Goal: Task Accomplishment & Management: Use online tool/utility

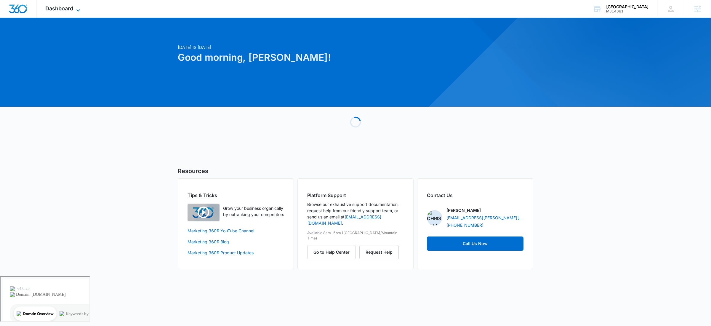
click at [63, 11] on span "Dashboard" at bounding box center [59, 8] width 28 height 6
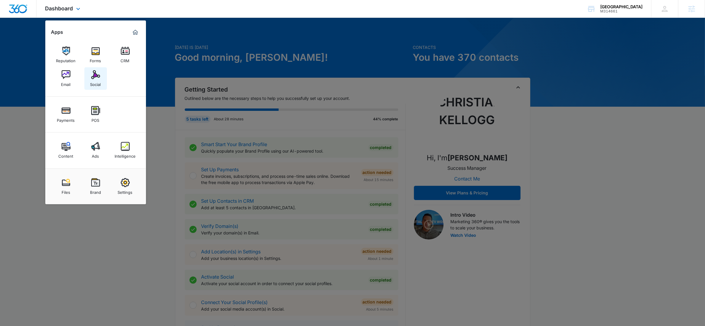
click at [96, 79] on div "Social" at bounding box center [95, 83] width 11 height 8
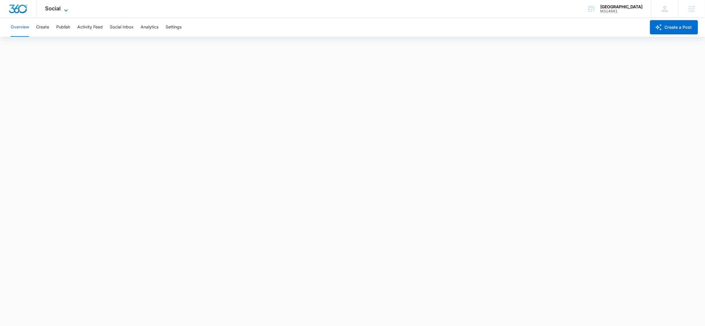
click at [56, 7] on span "Social" at bounding box center [53, 8] width 16 height 6
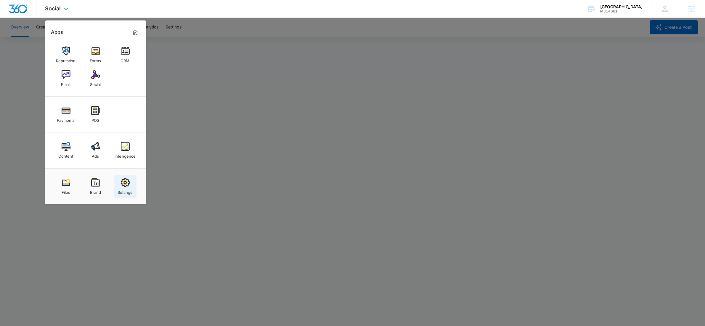
click at [126, 184] on img at bounding box center [125, 182] width 9 height 9
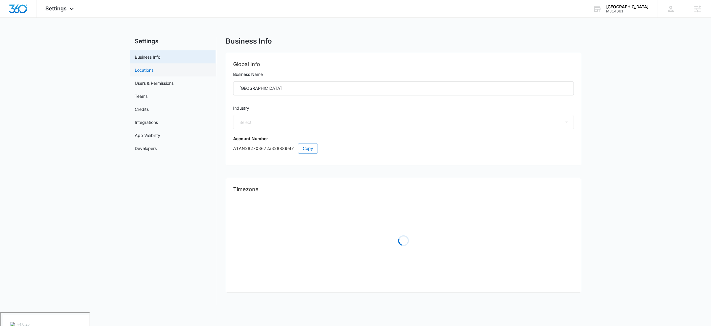
select select "3"
select select "US"
select select "America/Denver"
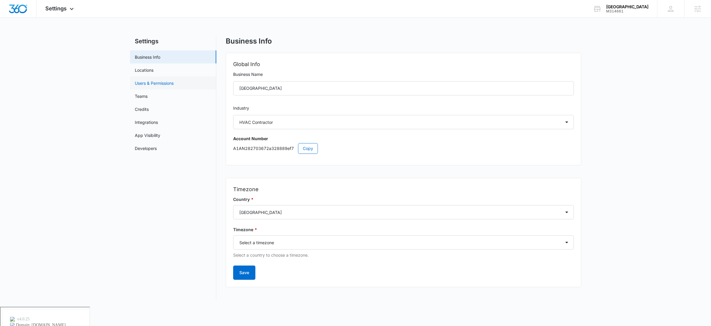
click at [166, 81] on link "Users & Permissions" at bounding box center [154, 83] width 39 height 6
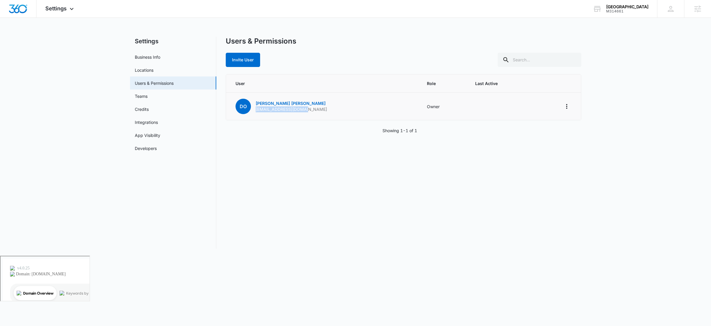
drag, startPoint x: 309, startPoint y: 110, endPoint x: 254, endPoint y: 111, distance: 55.4
click at [254, 111] on td "DO Darin Ochsner tricityhvac@yahoo.com" at bounding box center [323, 107] width 194 height 28
copy p "tricityhvac@yahoo.com"
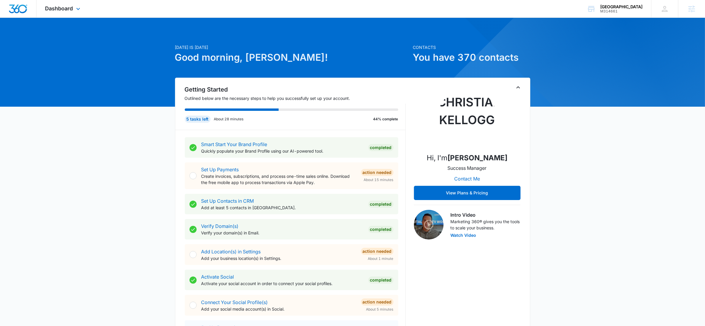
click at [74, 11] on div "Dashboard Apps Reputation Forms CRM Email Social Payments POS Content Ads Intel…" at bounding box center [63, 8] width 54 height 17
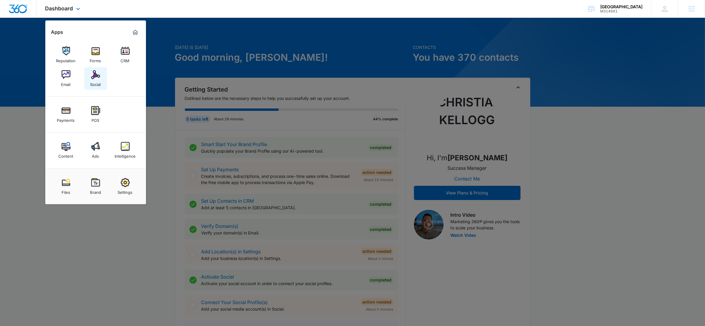
click at [100, 75] on img at bounding box center [95, 74] width 9 height 9
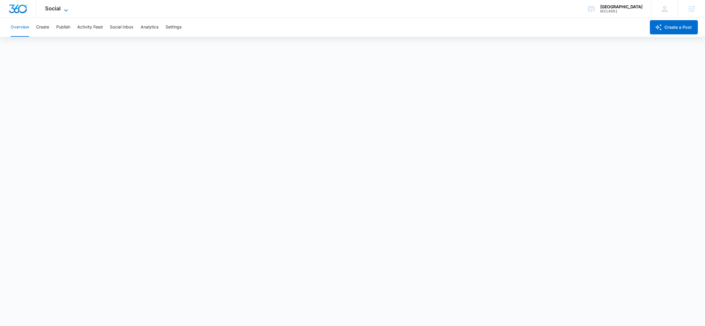
click at [59, 9] on span "Social" at bounding box center [53, 8] width 16 height 6
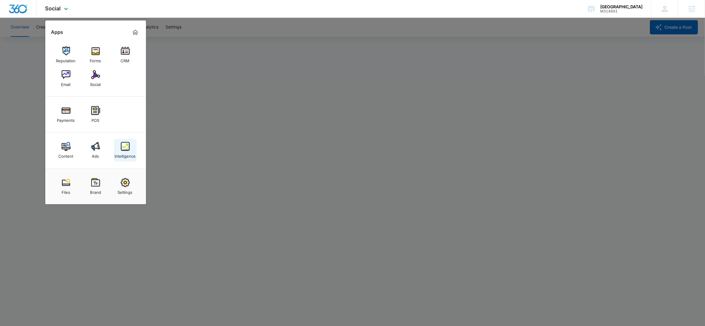
click at [127, 146] on img at bounding box center [125, 146] width 9 height 9
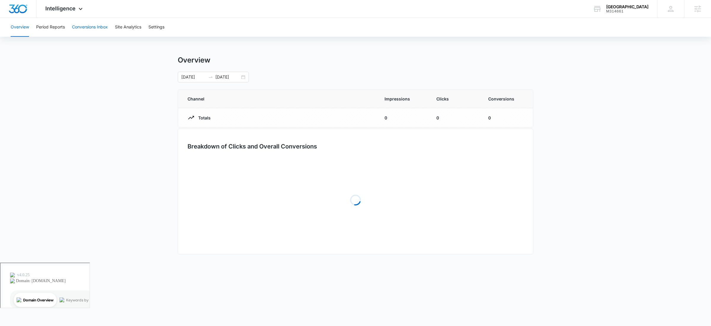
click at [95, 24] on button "Conversions Inbox" at bounding box center [90, 27] width 36 height 19
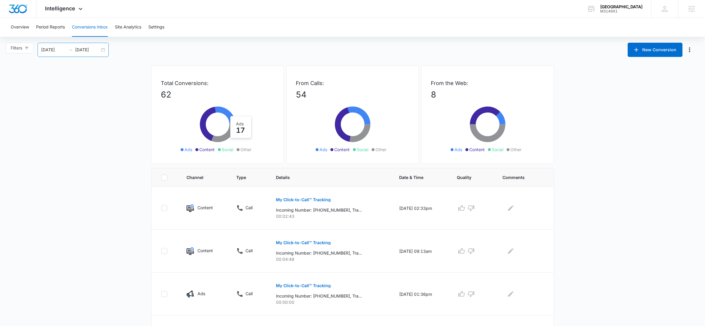
click at [104, 50] on div "08/12/2025 09/11/2025" at bounding box center [73, 50] width 71 height 14
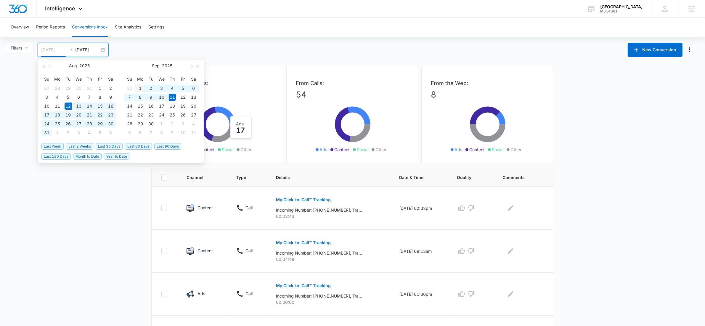
type input "09/01/2025"
click at [135, 85] on td "1" at bounding box center [140, 88] width 11 height 9
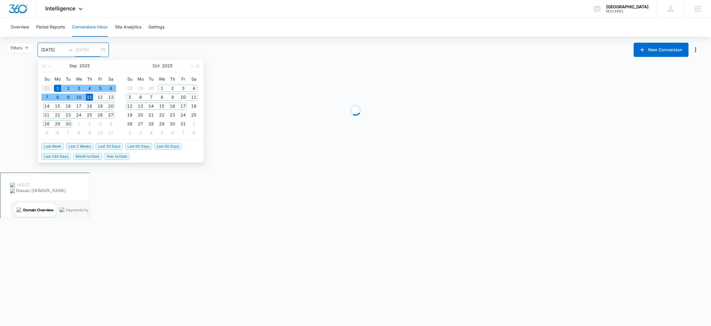
click at [180, 101] on td "10" at bounding box center [183, 97] width 11 height 9
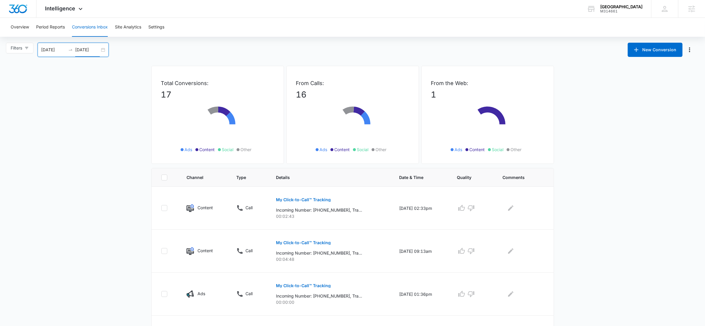
click at [98, 50] on input "10/10/2025" at bounding box center [87, 50] width 25 height 7
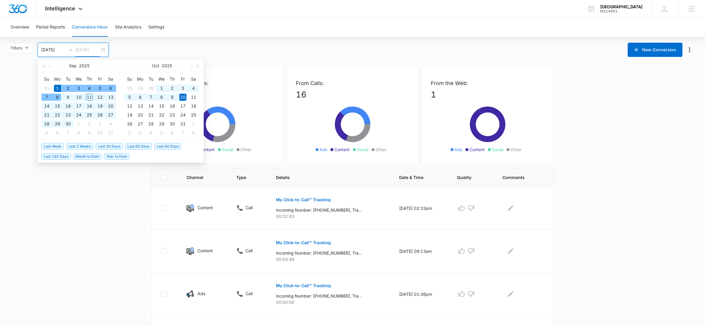
type input "09/01/2025"
click at [57, 86] on div "1" at bounding box center [57, 88] width 7 height 7
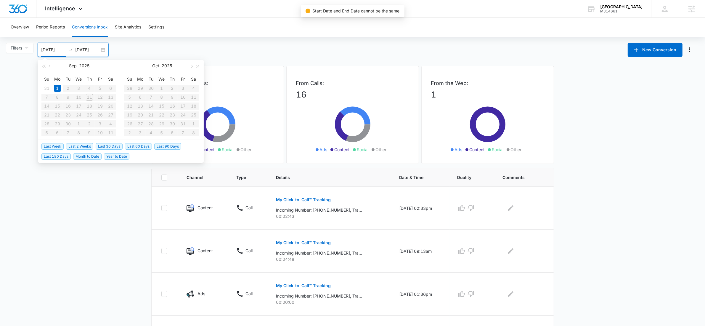
click at [89, 96] on table "Su Mo Tu We Th Fr Sa 31 1 2 3 4 5 6 7 8 9 10 11 12 13 14 15 16 17 18 19 20 21 2…" at bounding box center [78, 105] width 75 height 63
click at [60, 89] on div "1" at bounding box center [57, 88] width 7 height 7
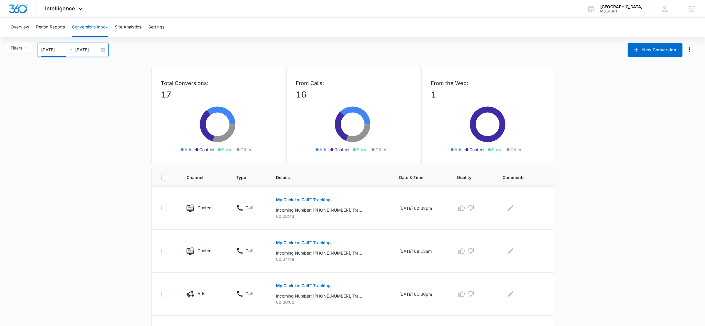
click at [103, 49] on div "09/01/2025 09/01/2025" at bounding box center [73, 50] width 71 height 14
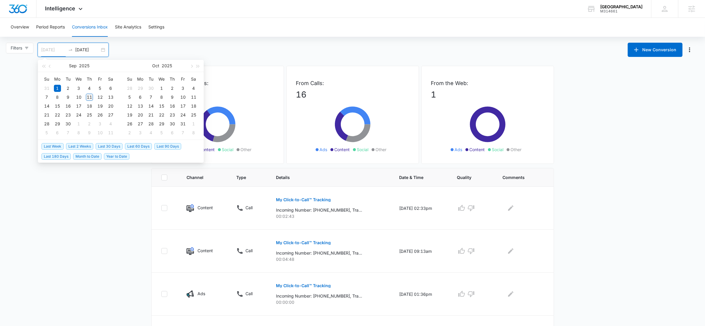
type input "09/11/2025"
click at [91, 97] on div "11" at bounding box center [89, 97] width 7 height 7
click at [58, 87] on table "Su Mo Tu We Th Fr Sa 31 1 2 3 4 5 6 7 8 9 10 11 12 13 14 15 16 17 18 19 20 21 2…" at bounding box center [78, 105] width 75 height 63
click at [72, 94] on table "Su Mo Tu We Th Fr Sa 31 1 2 3 4 5 6 7 8 9 10 11 12 13 14 15 16 17 18 19 20 21 2…" at bounding box center [78, 105] width 75 height 63
type input "09/11/2025"
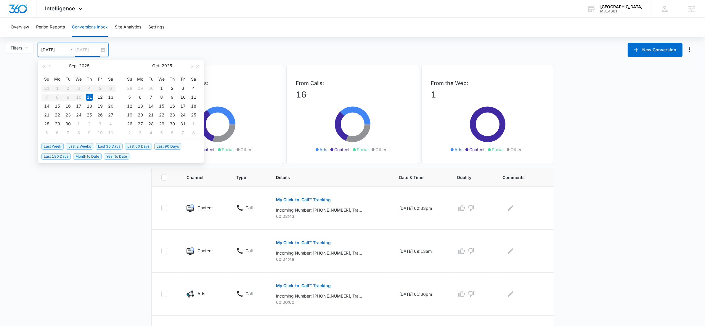
click at [90, 96] on div "11" at bounding box center [89, 97] width 7 height 7
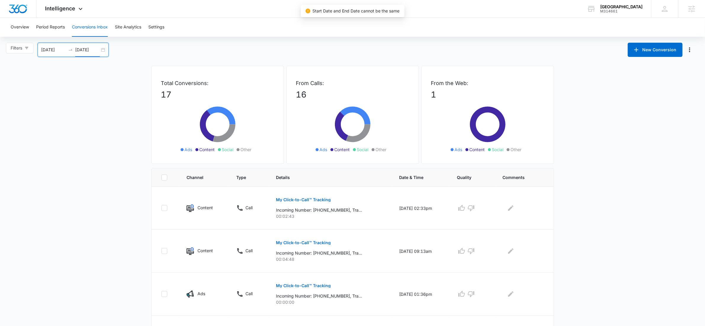
click at [64, 53] on div "09/11/2025 09/11/2025" at bounding box center [73, 50] width 71 height 14
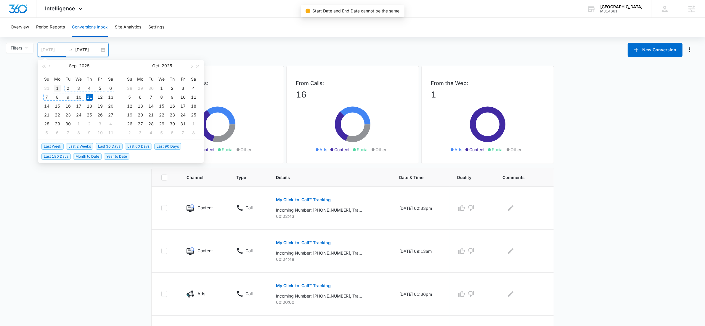
type input "09/01/2025"
click at [58, 85] on div "1" at bounding box center [57, 88] width 7 height 7
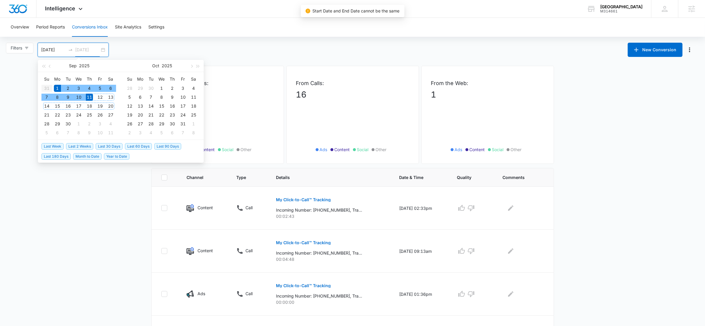
type input "09/11/2025"
click at [135, 39] on div "Overview Period Reports Conversions Inbox Site Analytics Settings Filters 09/01…" at bounding box center [352, 321] width 705 height 606
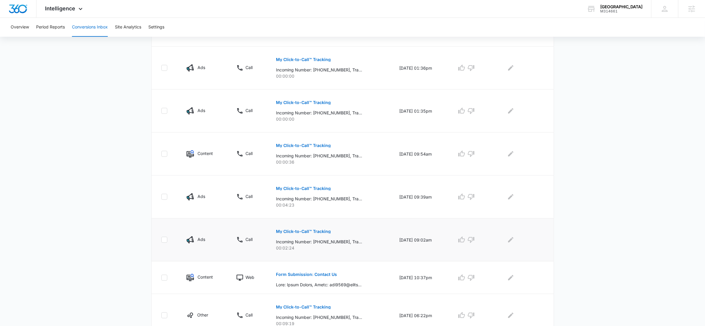
scroll to position [278, 0]
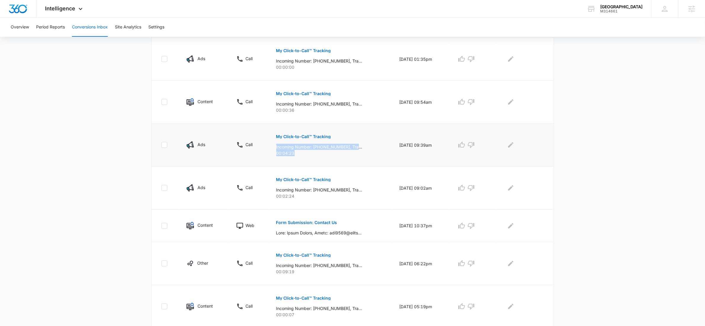
drag, startPoint x: 292, startPoint y: 155, endPoint x: 274, endPoint y: 148, distance: 19.6
click at [276, 148] on div "My Click-to-Call™ Tracking Incoming Number: +13037481269, Tracking Number: +197…" at bounding box center [330, 142] width 109 height 27
drag, startPoint x: 294, startPoint y: 196, endPoint x: 271, endPoint y: 191, distance: 24.3
click at [276, 191] on div "My Click-to-Call™ Tracking Incoming Number: +19704432443, Tracking Number: +197…" at bounding box center [330, 185] width 109 height 27
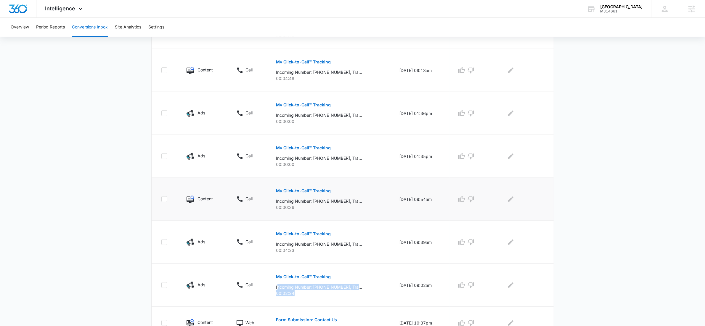
scroll to position [111, 0]
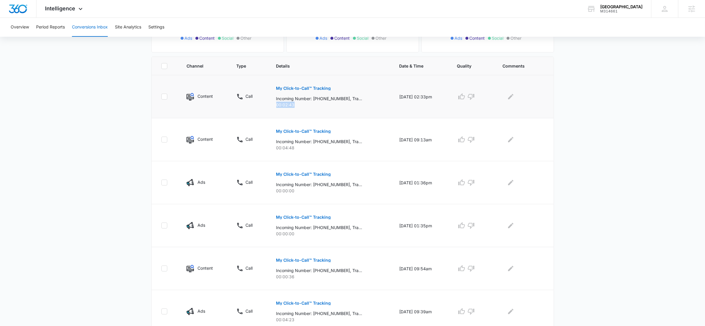
drag, startPoint x: 293, startPoint y: 105, endPoint x: 263, endPoint y: 107, distance: 30.0
click at [265, 108] on tr "Content Call My Click-to-Call™ Tracking Incoming Number: +15055072377, Tracking…" at bounding box center [353, 96] width 402 height 43
drag, startPoint x: 296, startPoint y: 147, endPoint x: 262, endPoint y: 142, distance: 34.7
click at [249, 144] on tr "Content Call My Click-to-Call™ Tracking Incoming Number: +19706917831, Tracking…" at bounding box center [353, 139] width 402 height 43
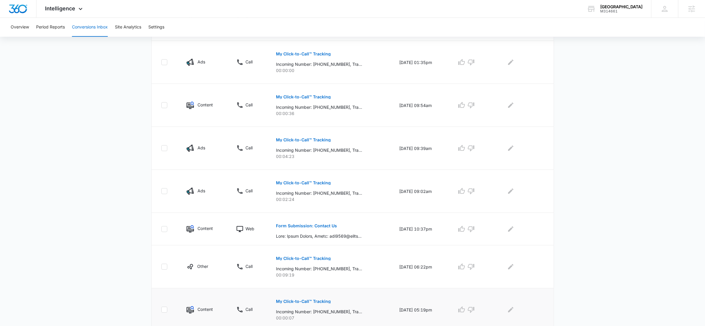
scroll to position [299, 0]
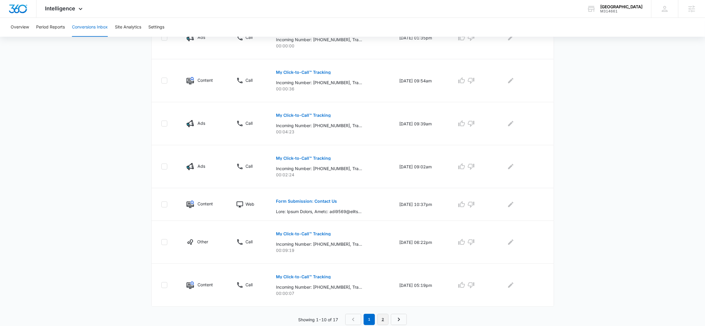
click at [386, 321] on link "2" at bounding box center [382, 319] width 11 height 11
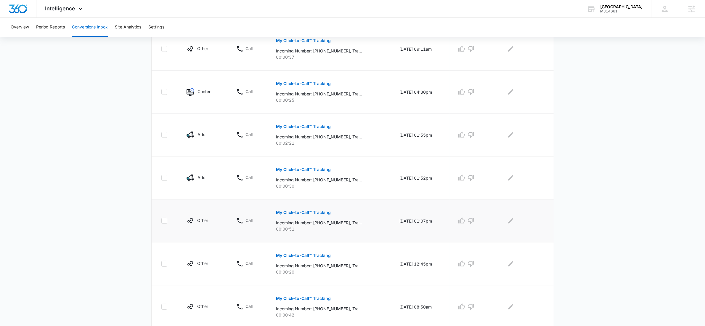
scroll to position [181, 0]
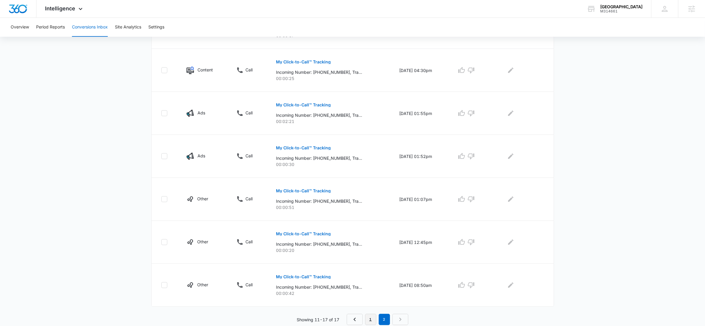
click at [370, 321] on link "1" at bounding box center [370, 319] width 11 height 11
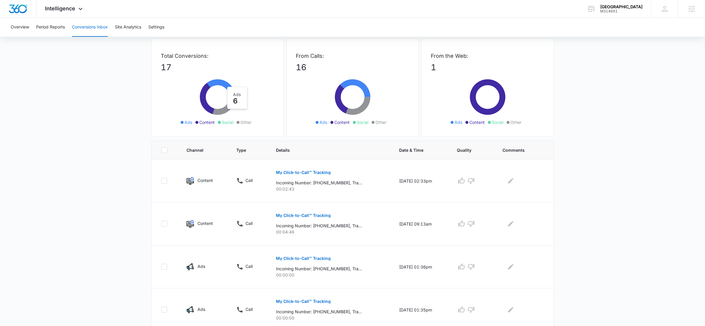
scroll to position [0, 0]
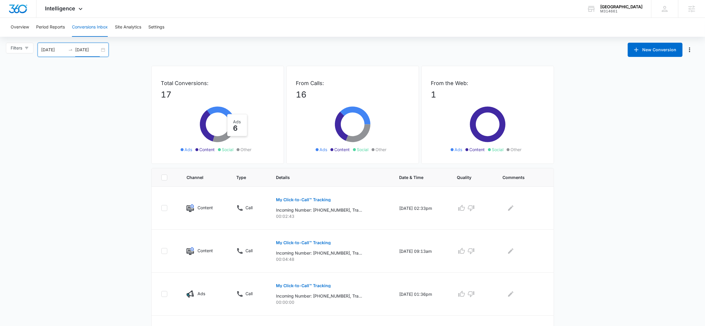
click at [104, 49] on div "09/01/2025 09/11/2025" at bounding box center [73, 50] width 71 height 14
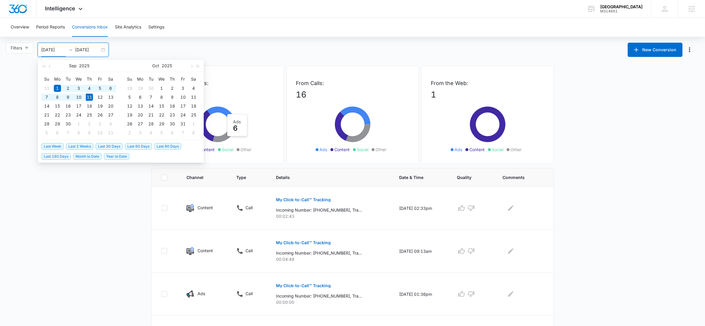
click at [102, 146] on span "Last 30 Days" at bounding box center [109, 146] width 27 height 7
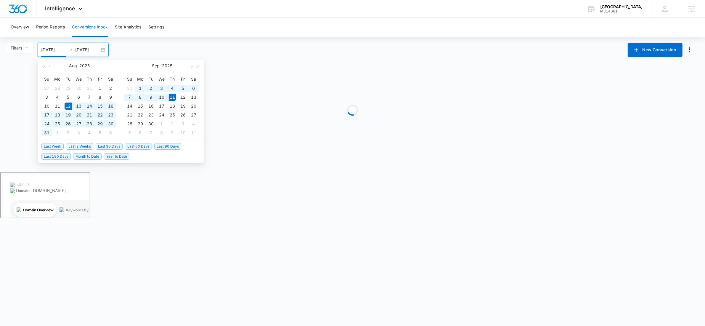
type input "08/12/2025"
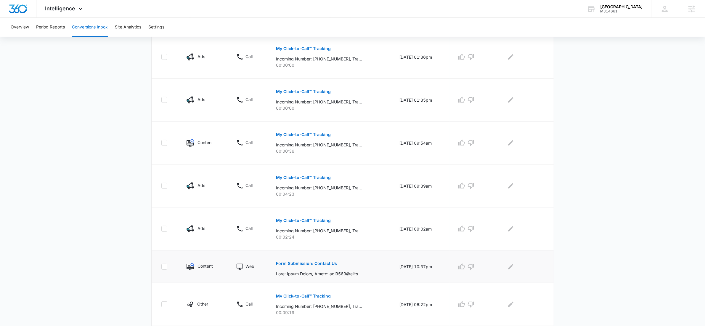
scroll to position [299, 0]
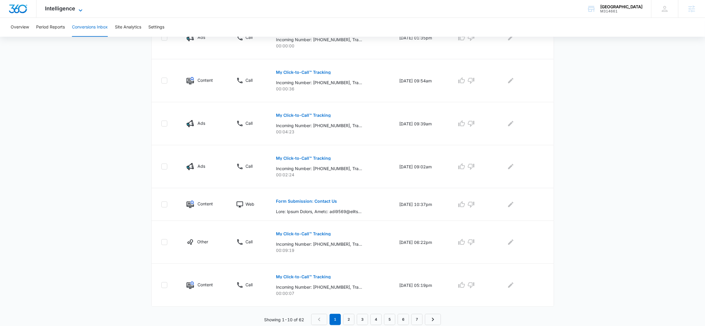
click at [66, 5] on span "Intelligence" at bounding box center [60, 8] width 30 height 6
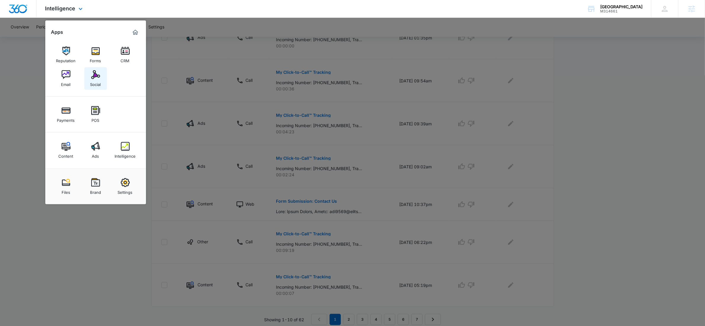
click at [90, 73] on link "Social" at bounding box center [95, 78] width 23 height 23
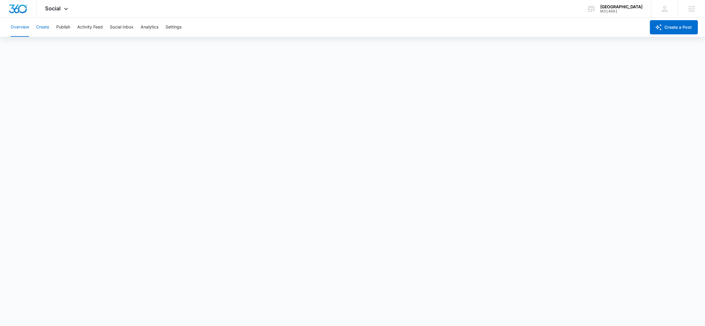
scroll to position [2, 0]
click at [39, 26] on button "Create" at bounding box center [42, 27] width 13 height 19
click at [73, 24] on div "Overview Create Publish Activity Feed Social Inbox Analytics Settings" at bounding box center [326, 27] width 639 height 19
click at [60, 47] on button "Approvals" at bounding box center [58, 45] width 20 height 17
click at [21, 27] on button "Overview" at bounding box center [20, 27] width 18 height 19
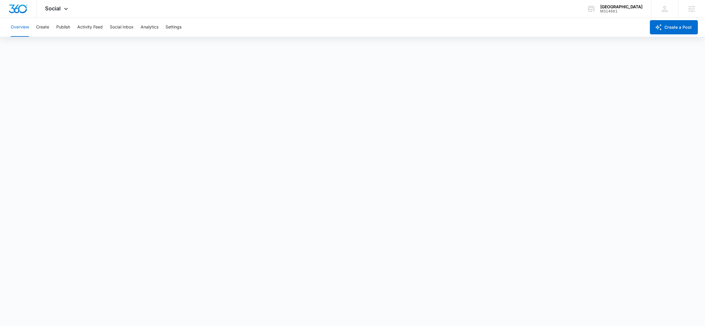
click at [35, 30] on div "Overview Create Publish Activity Feed Social Inbox Analytics Settings" at bounding box center [326, 27] width 639 height 19
click at [47, 24] on button "Create" at bounding box center [42, 27] width 13 height 19
click at [57, 50] on button "Approvals" at bounding box center [58, 45] width 20 height 17
click at [17, 22] on button "Overview" at bounding box center [20, 27] width 18 height 19
click at [52, 24] on div "Overview Create Publish Activity Feed Social Inbox Analytics Settings" at bounding box center [326, 27] width 639 height 19
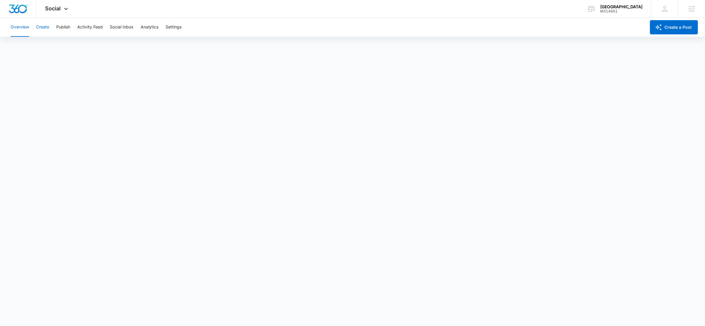
click at [47, 27] on button "Create" at bounding box center [42, 27] width 13 height 19
click at [61, 25] on button "Publish" at bounding box center [63, 27] width 14 height 19
click at [40, 21] on button "Create" at bounding box center [42, 27] width 13 height 19
click at [62, 44] on button "Approvals" at bounding box center [58, 45] width 20 height 17
click at [96, 43] on button "Recommendations" at bounding box center [93, 45] width 36 height 17
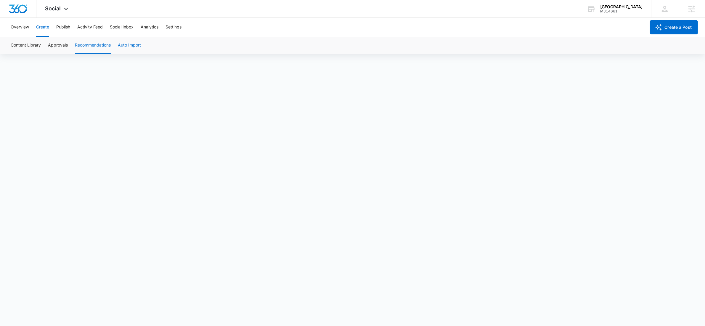
click at [128, 45] on button "Auto Import" at bounding box center [129, 45] width 23 height 17
click at [65, 24] on button "Publish" at bounding box center [63, 27] width 14 height 19
click at [92, 27] on button "Activity Feed" at bounding box center [89, 27] width 25 height 19
click at [49, 29] on button "Create" at bounding box center [42, 27] width 13 height 19
click at [20, 23] on button "Overview" at bounding box center [20, 27] width 18 height 19
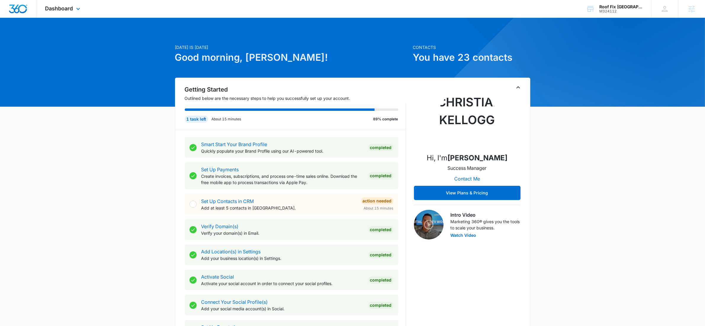
click at [29, 4] on div at bounding box center [18, 8] width 36 height 17
click at [78, 15] on div "Dashboard Apps Reputation Forms CRM Email Social POS Content Ads Intelligence F…" at bounding box center [63, 8] width 54 height 17
click at [68, 6] on span "Dashboard" at bounding box center [59, 8] width 28 height 6
click at [55, 9] on span "Dashboard" at bounding box center [59, 8] width 28 height 6
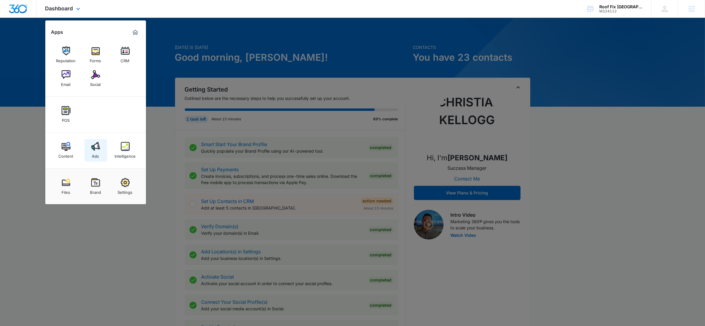
click at [104, 151] on link "Ads" at bounding box center [95, 150] width 23 height 23
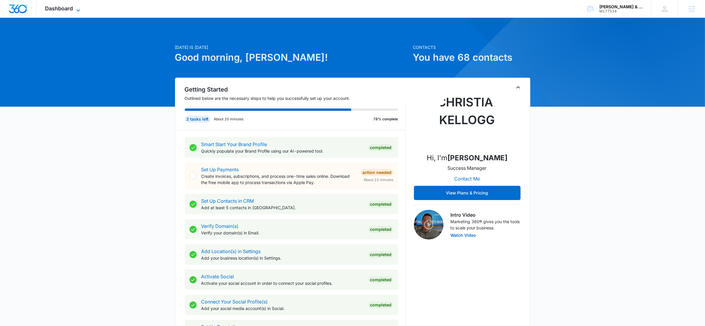
click at [67, 6] on span "Dashboard" at bounding box center [59, 8] width 28 height 6
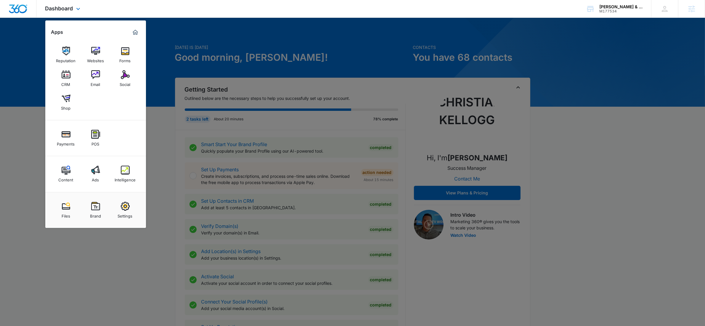
click at [124, 159] on div "Content Ads Intelligence" at bounding box center [95, 174] width 101 height 36
click at [124, 173] on img at bounding box center [125, 170] width 9 height 9
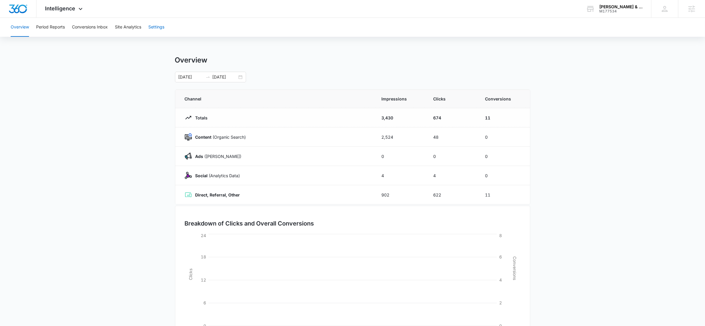
click at [159, 25] on button "Settings" at bounding box center [156, 27] width 16 height 19
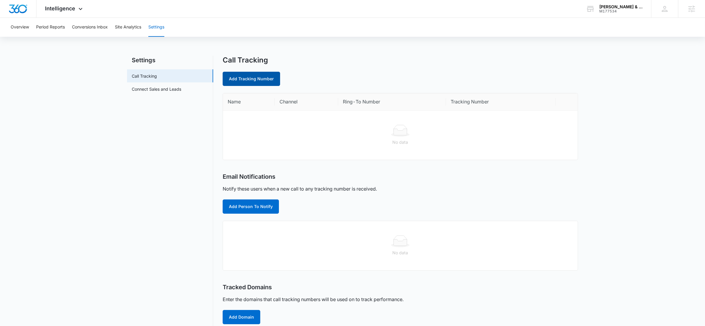
click at [242, 81] on link "Add Tracking Number" at bounding box center [251, 79] width 57 height 14
select select "by_area_code"
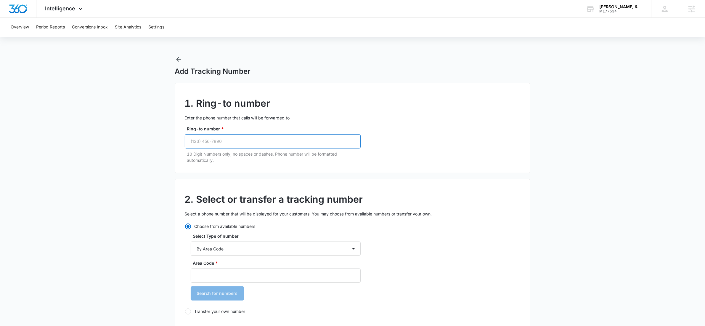
click at [232, 140] on input "Ring-to number *" at bounding box center [273, 141] width 176 height 14
paste input "[PHONE_NUMBER]"
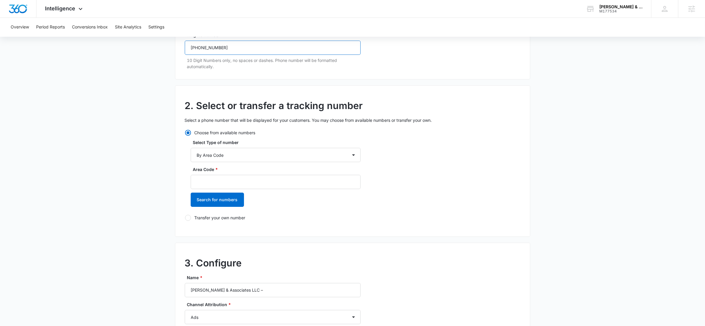
scroll to position [141, 0]
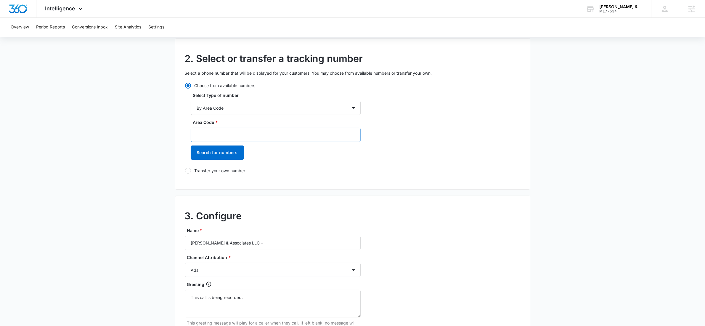
type input "[PHONE_NUMBER]"
click at [254, 136] on input "Area Code *" at bounding box center [276, 135] width 170 height 14
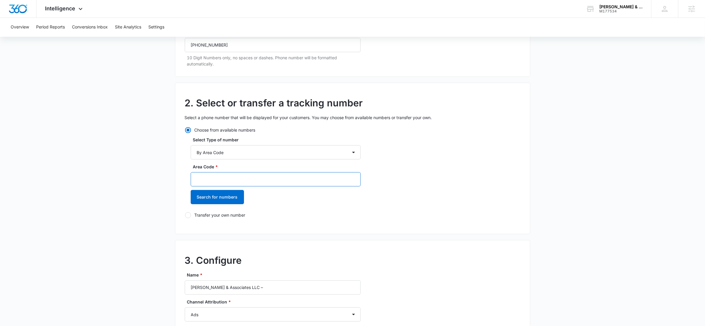
scroll to position [77, 0]
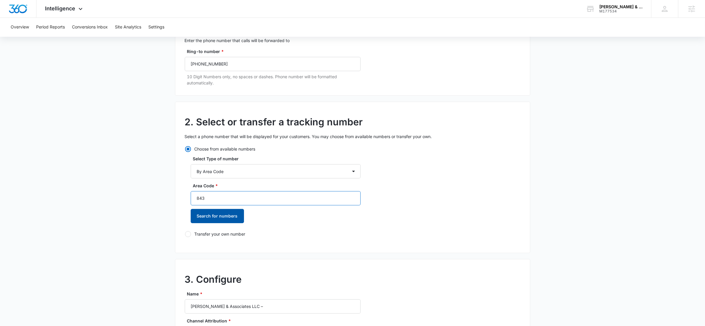
type input "843"
click at [220, 215] on button "Search for numbers" at bounding box center [217, 216] width 53 height 14
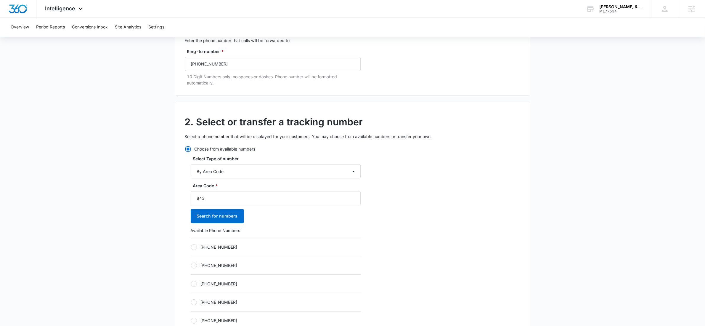
drag, startPoint x: 210, startPoint y: 245, endPoint x: 263, endPoint y: 243, distance: 53.1
click at [210, 245] on label "+18434382342" at bounding box center [276, 247] width 170 height 6
drag, startPoint x: 199, startPoint y: 245, endPoint x: 212, endPoint y: 247, distance: 12.9
click at [199, 245] on label "+18434382342" at bounding box center [276, 245] width 170 height 6
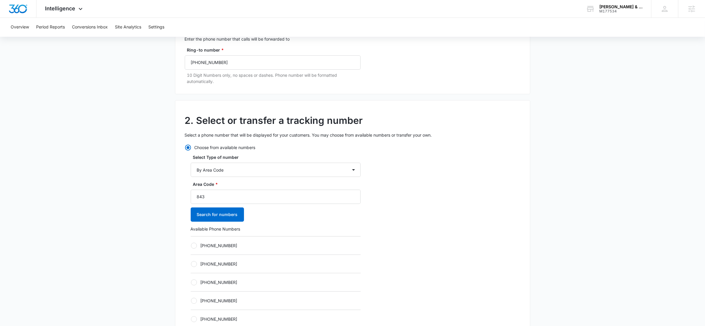
click at [191, 245] on input "+18434382342" at bounding box center [191, 245] width 0 height 0
radio input "true"
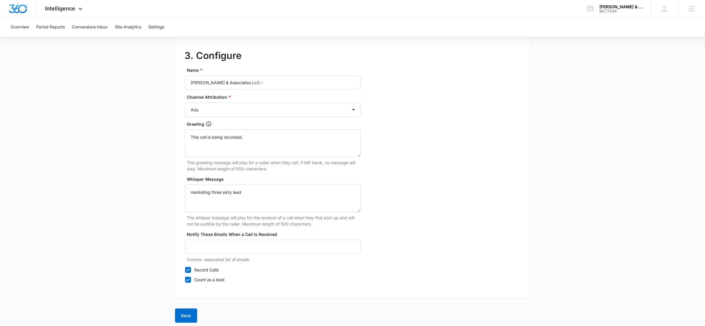
scroll to position [500, 0]
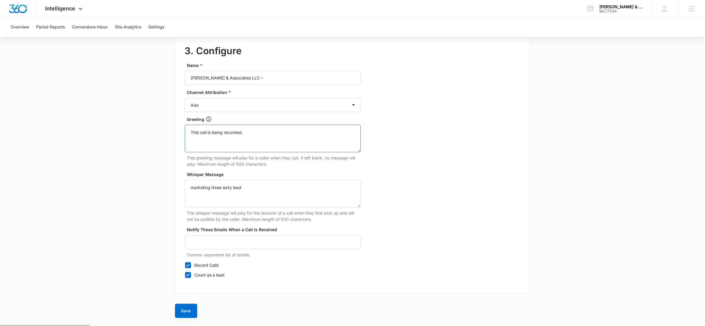
drag, startPoint x: 253, startPoint y: 137, endPoint x: 209, endPoint y: 132, distance: 44.5
click at [209, 132] on textarea "This call is being recorded." at bounding box center [273, 139] width 176 height 28
type textarea "This call may be recorded for quality assurance"
drag, startPoint x: 265, startPoint y: 194, endPoint x: 205, endPoint y: 190, distance: 59.7
click at [194, 196] on textarea "marketing three sixty lead" at bounding box center [273, 194] width 176 height 28
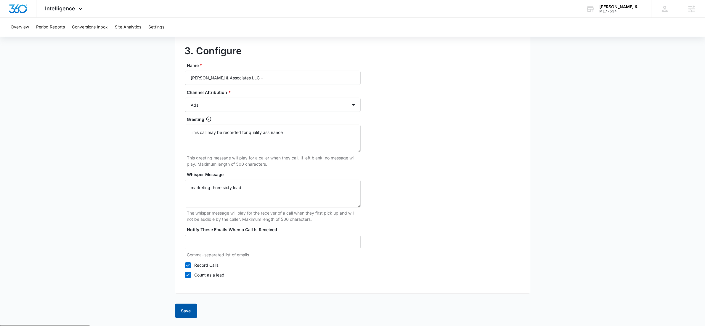
click at [182, 310] on button "Save" at bounding box center [186, 311] width 22 height 14
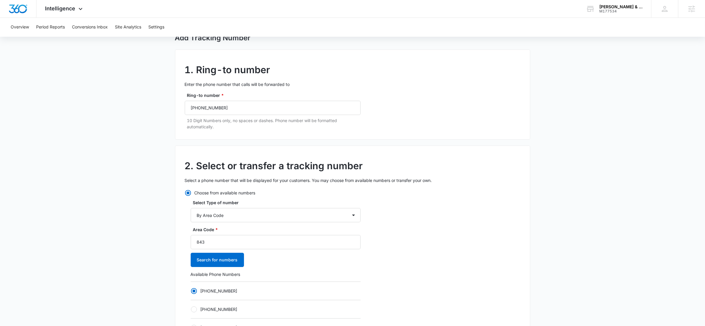
scroll to position [69, 0]
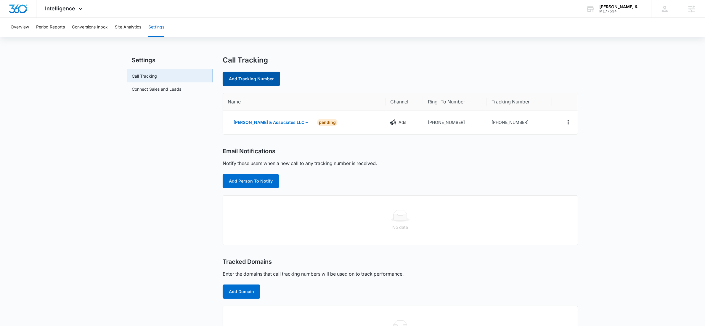
click at [252, 72] on link "Add Tracking Number" at bounding box center [251, 79] width 57 height 14
select select "by_area_code"
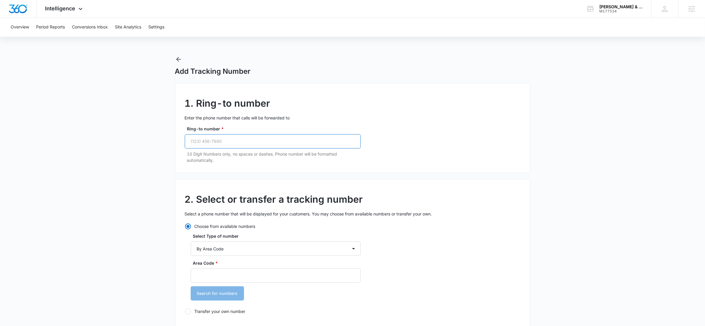
click at [272, 136] on input "Ring-to number *" at bounding box center [273, 141] width 176 height 14
paste input "(843) 882-5525"
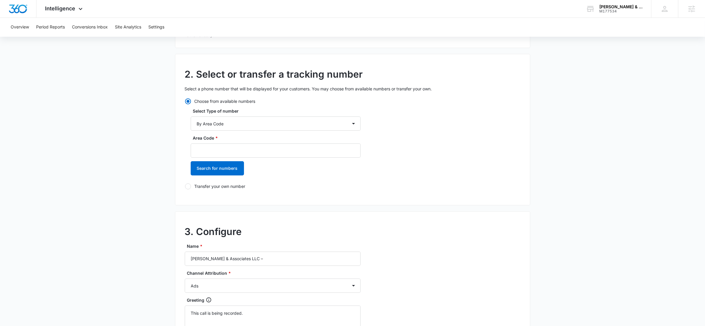
scroll to position [126, 0]
type input "(843) 882-5525"
click at [227, 168] on button "Search for numbers" at bounding box center [217, 167] width 53 height 14
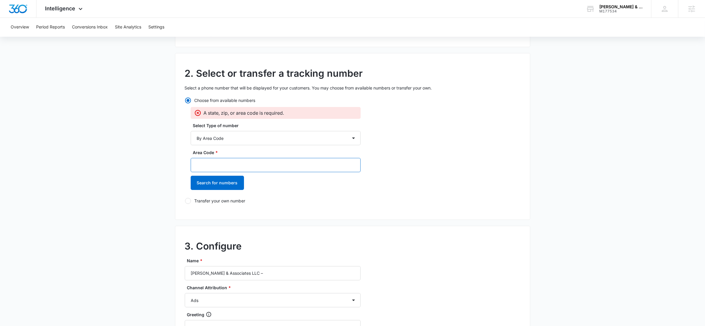
click at [224, 163] on input "Area Code *" at bounding box center [276, 165] width 170 height 14
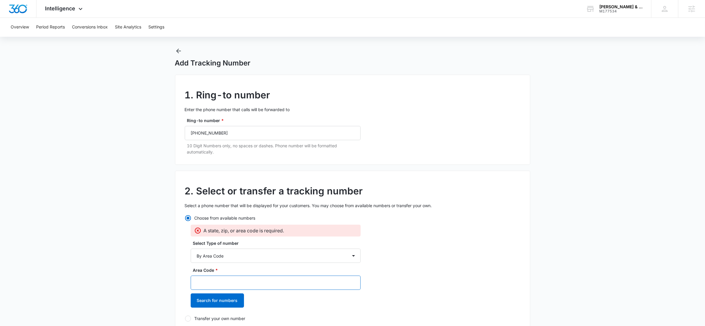
scroll to position [0, 0]
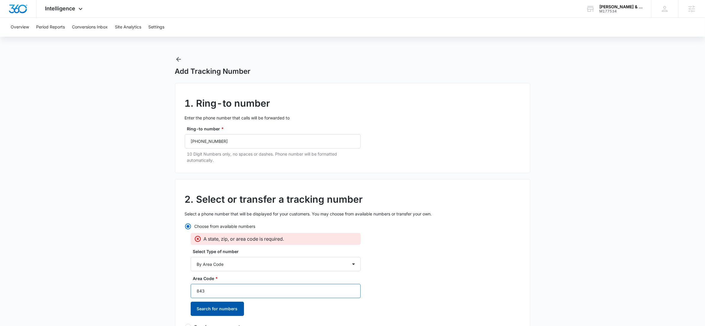
drag, startPoint x: 233, startPoint y: 298, endPoint x: 230, endPoint y: 302, distance: 5.7
click at [233, 298] on input "843" at bounding box center [276, 291] width 170 height 14
type input "843"
click at [230, 305] on button "Search for numbers" at bounding box center [217, 309] width 53 height 14
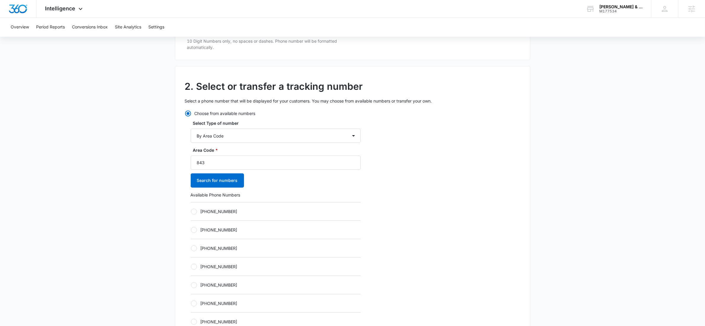
scroll to position [236, 0]
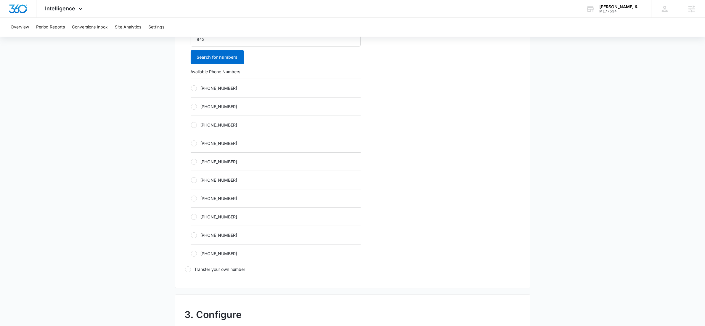
click at [192, 104] on div at bounding box center [194, 107] width 6 height 6
click at [191, 106] on input "+18434389599" at bounding box center [191, 106] width 0 height 0
radio input "true"
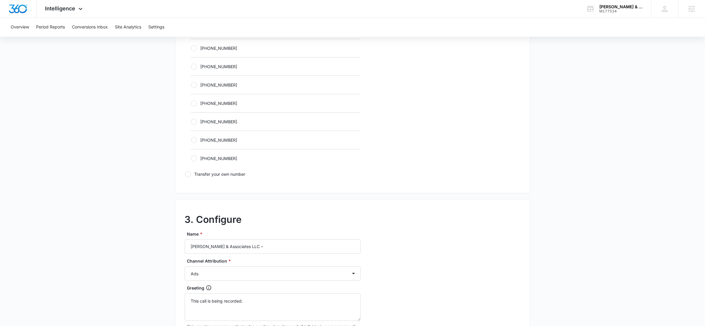
scroll to position [464, 0]
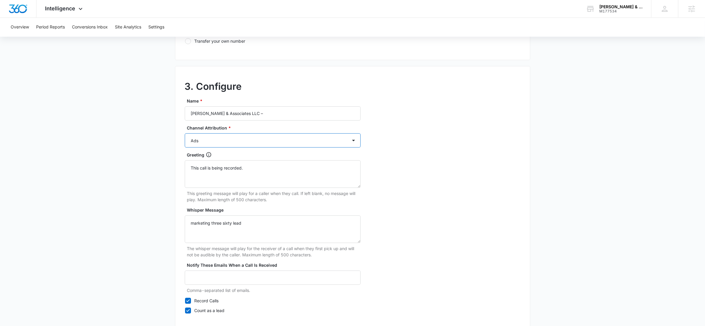
click at [235, 143] on select "Ads Local Service Ads Content Social Other" at bounding box center [273, 140] width 176 height 14
select select "CONTENT"
click at [185, 134] on select "Ads Local Service Ads Content Social Other" at bounding box center [273, 140] width 176 height 14
click at [425, 141] on div "3. Configure Name * Lee h Moultrie & Associates LLC – Channel Attribution * Ads…" at bounding box center [353, 197] width 356 height 263
drag, startPoint x: 161, startPoint y: 169, endPoint x: 111, endPoint y: 163, distance: 50.1
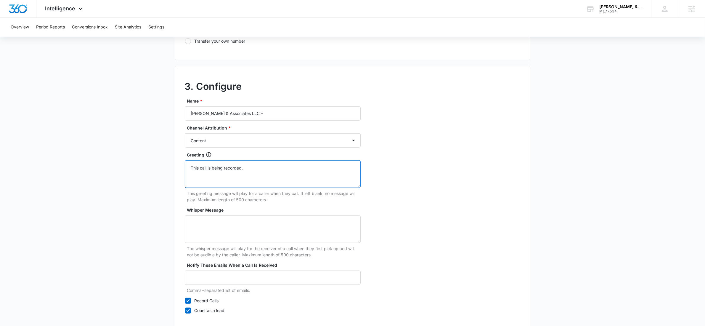
click at [233, 167] on textarea "This call is being recorded." at bounding box center [273, 174] width 176 height 28
drag, startPoint x: 255, startPoint y: 169, endPoint x: 208, endPoint y: 169, distance: 47.4
click at [208, 169] on textarea "This call is being recorded." at bounding box center [273, 174] width 176 height 28
type textarea "This call may be recorded for quality assurance"
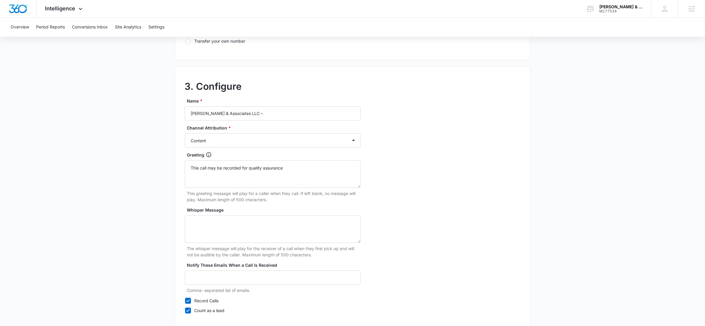
click at [481, 173] on div "3. Configure Name * Lee h Moultrie & Associates LLC – Channel Attribution * Ads…" at bounding box center [353, 197] width 356 height 263
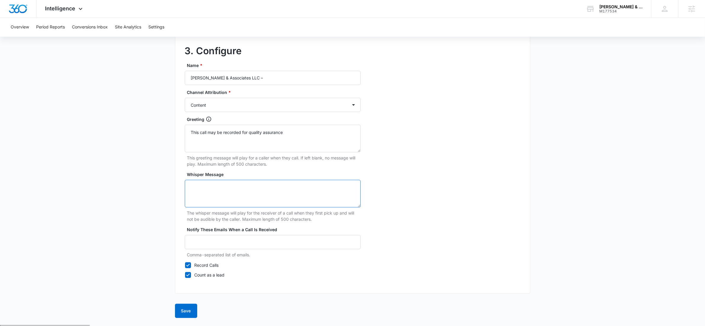
click at [244, 193] on textarea "Whisper Message" at bounding box center [273, 194] width 176 height 28
click at [297, 135] on textarea "This call may be recorded for quality assurance" at bounding box center [273, 139] width 176 height 28
click at [183, 312] on button "Save" at bounding box center [186, 311] width 22 height 14
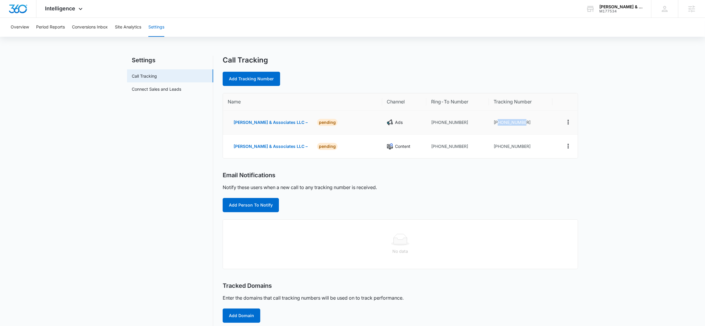
drag, startPoint x: 530, startPoint y: 123, endPoint x: 496, endPoint y: 121, distance: 34.5
click at [496, 121] on td "+18434382342" at bounding box center [521, 123] width 64 height 24
click at [51, 4] on div "Intelligence Apps Reputation Websites Forms CRM Email Social Shop Payments POS …" at bounding box center [64, 8] width 57 height 17
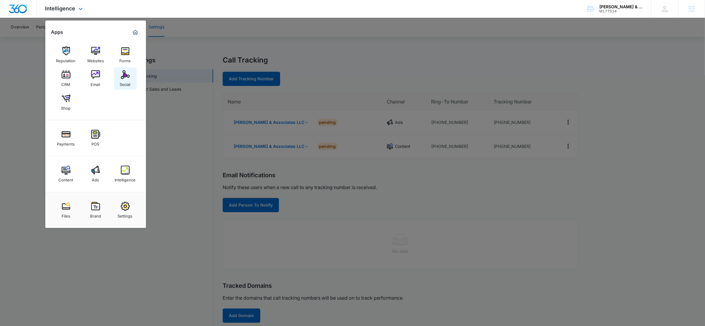
click at [127, 80] on div "Social" at bounding box center [125, 83] width 11 height 8
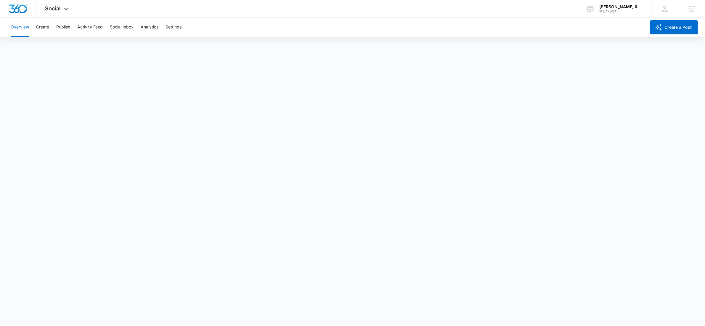
scroll to position [2, 0]
